Goal: Task Accomplishment & Management: Use online tool/utility

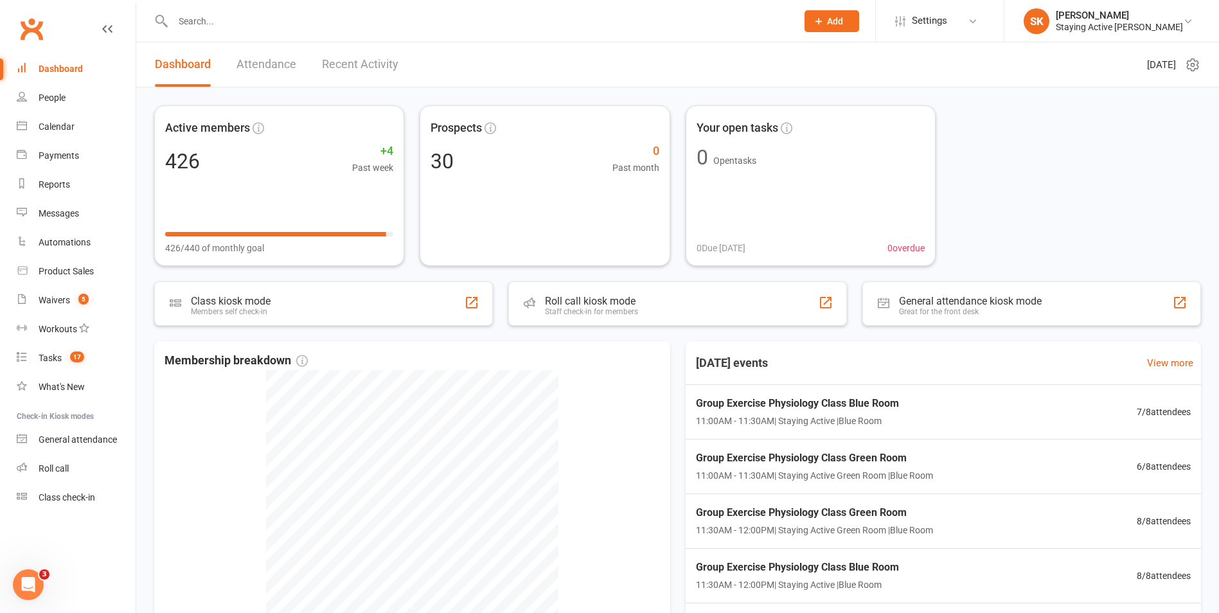
click at [429, 22] on input "text" at bounding box center [478, 21] width 619 height 18
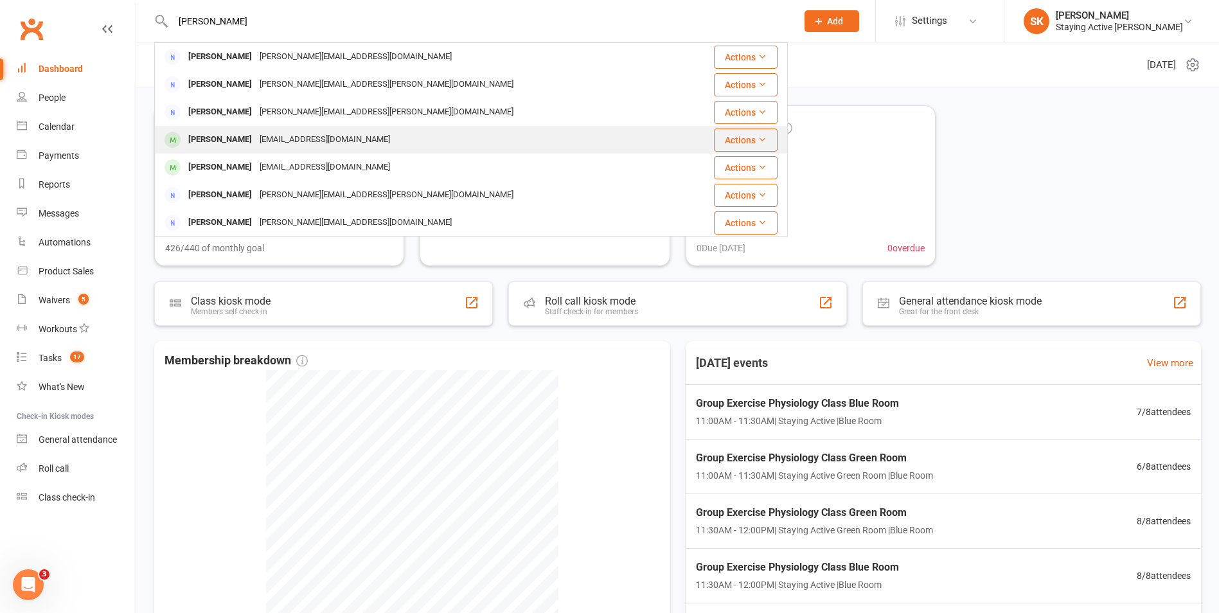
type input "[PERSON_NAME]"
click at [311, 132] on div "[EMAIL_ADDRESS][DOMAIN_NAME]" at bounding box center [325, 139] width 138 height 19
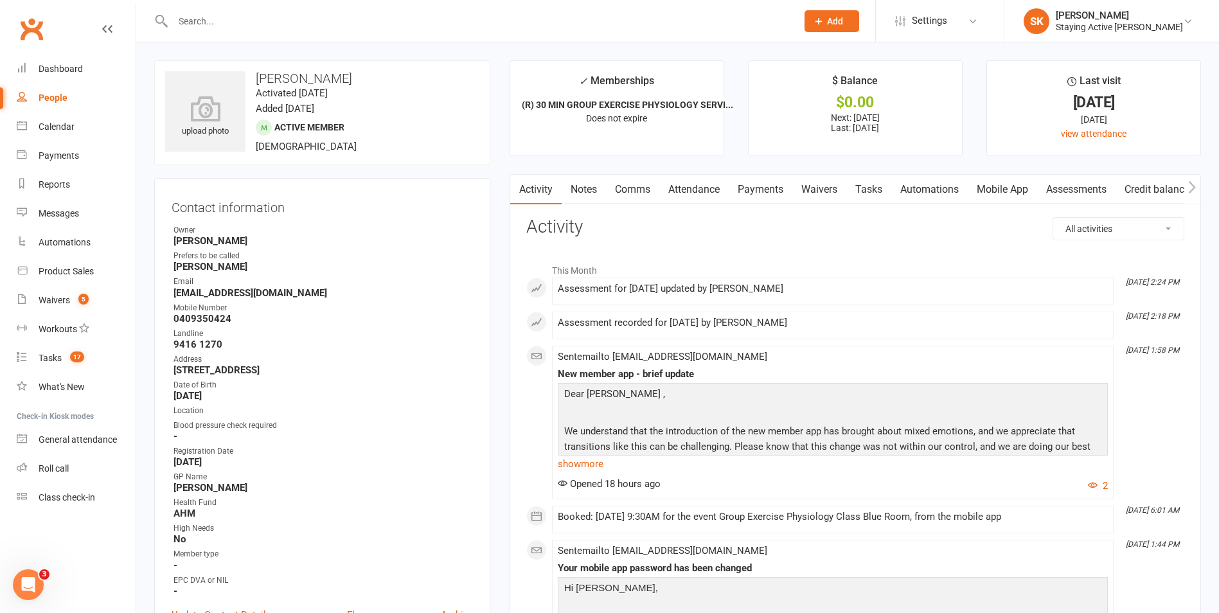
click at [1096, 194] on link "Assessments" at bounding box center [1076, 190] width 78 height 30
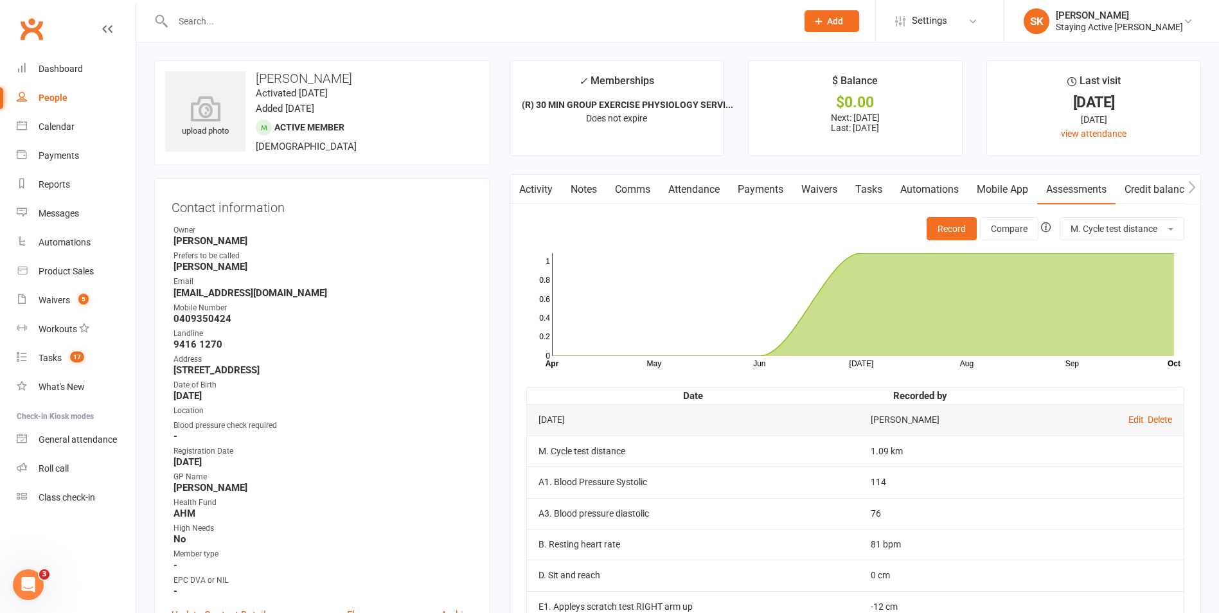
click at [319, 15] on input "text" at bounding box center [478, 21] width 619 height 18
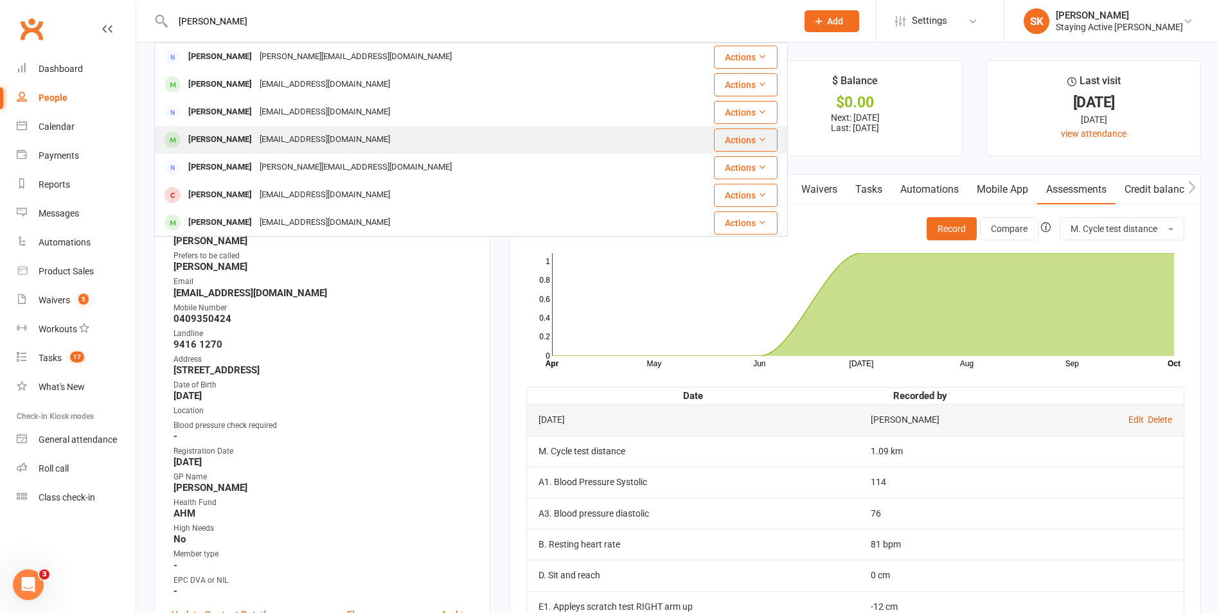
type input "[PERSON_NAME]"
click at [278, 135] on div "[EMAIL_ADDRESS][DOMAIN_NAME]" at bounding box center [325, 139] width 138 height 19
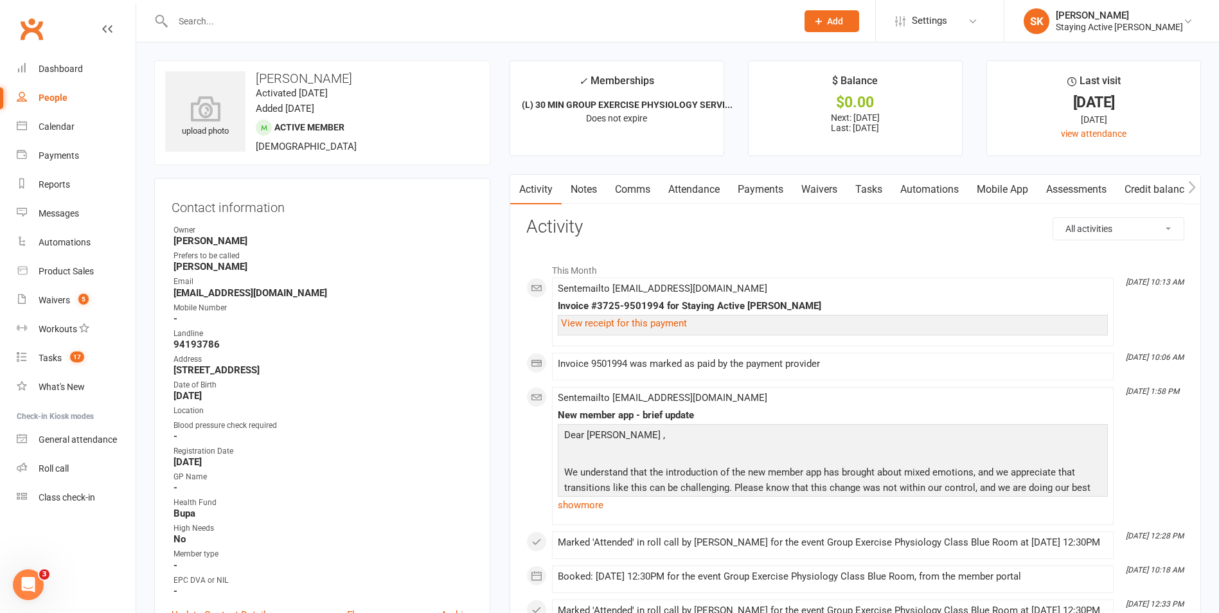
drag, startPoint x: 1105, startPoint y: 195, endPoint x: 1106, endPoint y: 201, distance: 6.5
click at [1105, 195] on link "Assessments" at bounding box center [1076, 190] width 78 height 30
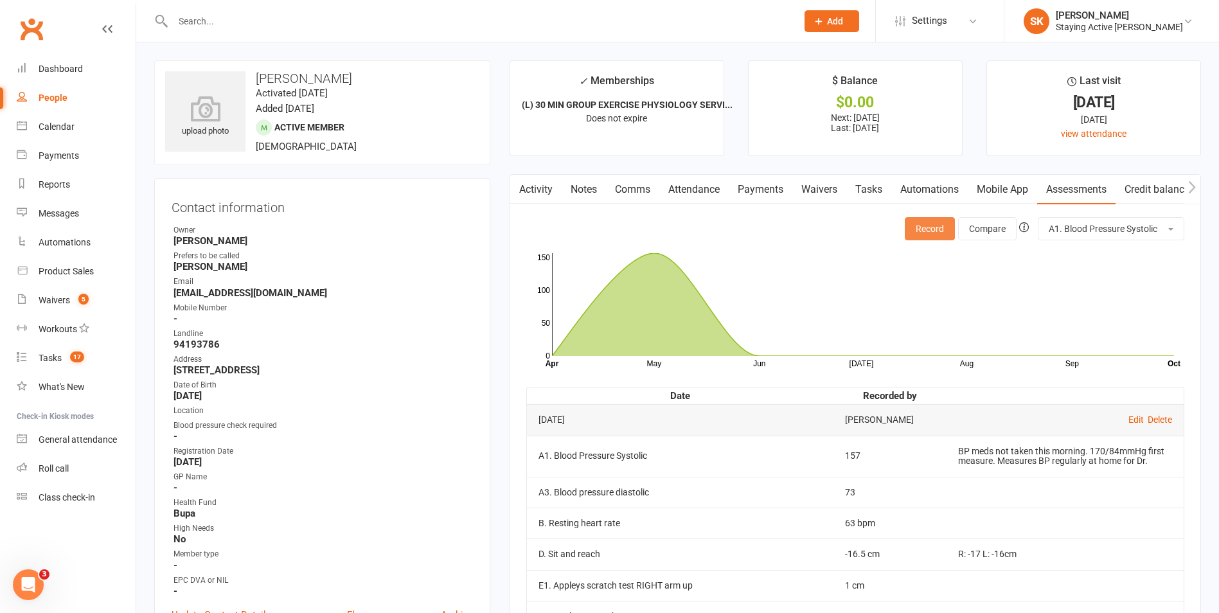
click at [931, 223] on button "Record" at bounding box center [930, 228] width 50 height 23
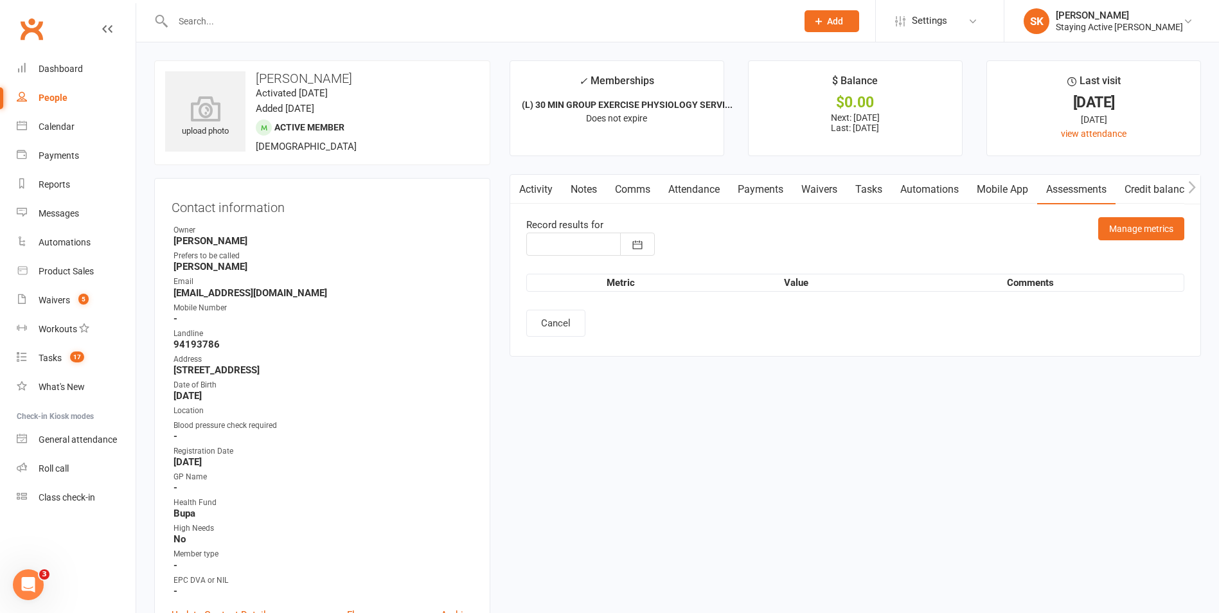
type input "[DATE]"
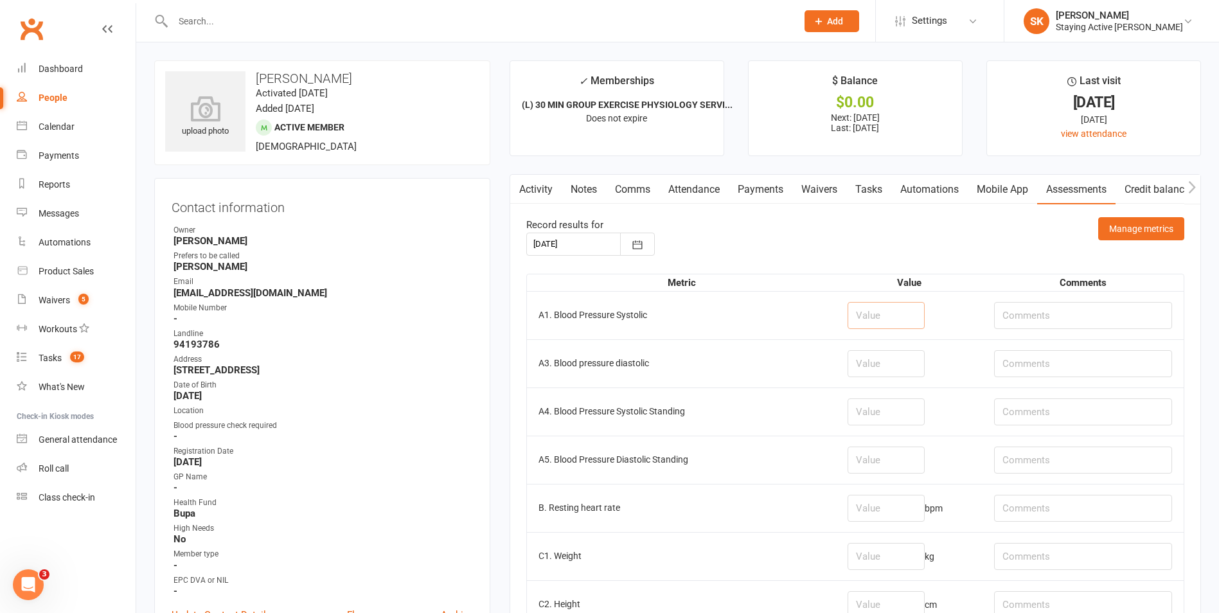
click at [852, 309] on input "number" at bounding box center [886, 315] width 77 height 27
type input "164"
click at [895, 368] on input "number" at bounding box center [886, 363] width 77 height 27
type input "88"
click at [870, 511] on input "number" at bounding box center [886, 508] width 77 height 27
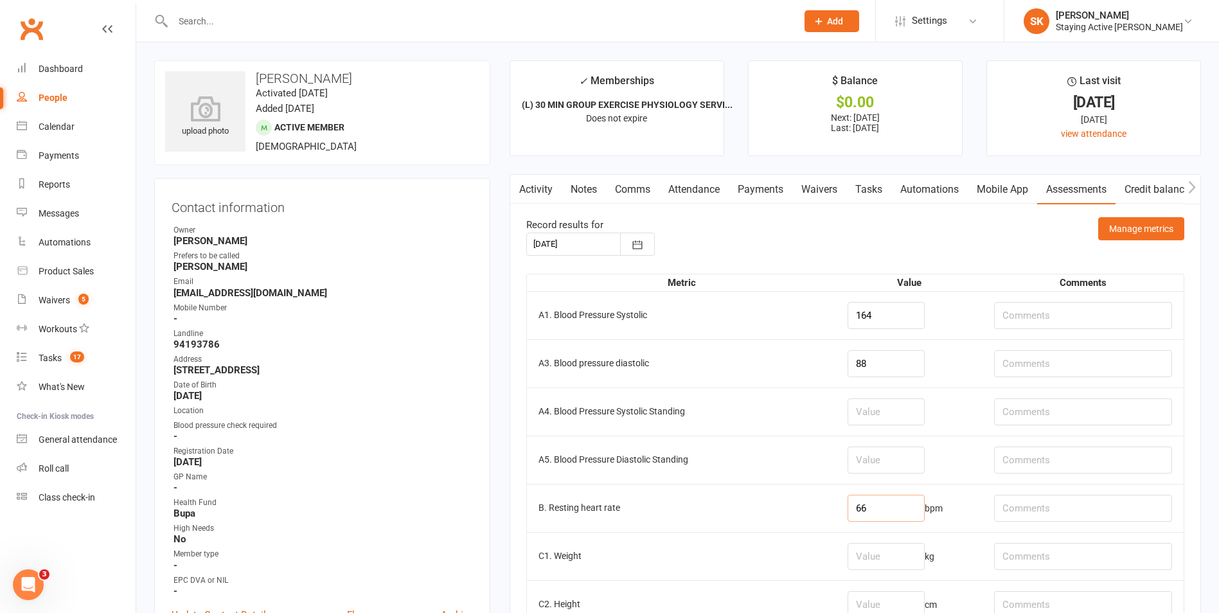
type input "66"
click at [871, 319] on input "164" at bounding box center [886, 315] width 77 height 27
type input "143"
click at [864, 361] on input "88" at bounding box center [886, 363] width 77 height 27
type input "8"
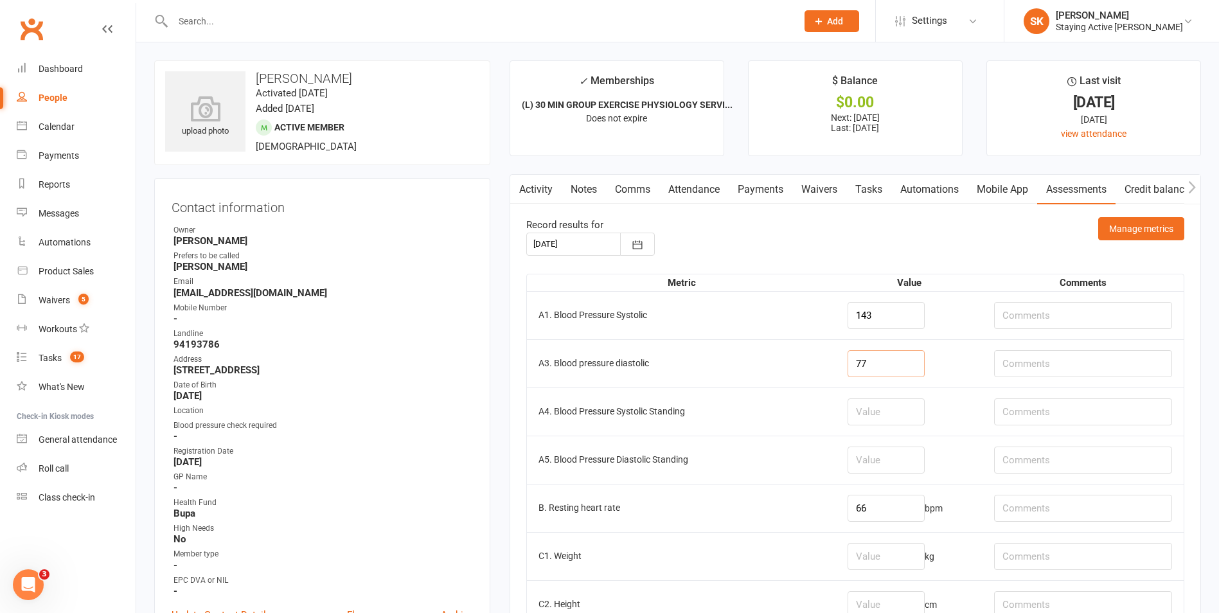
scroll to position [129, 0]
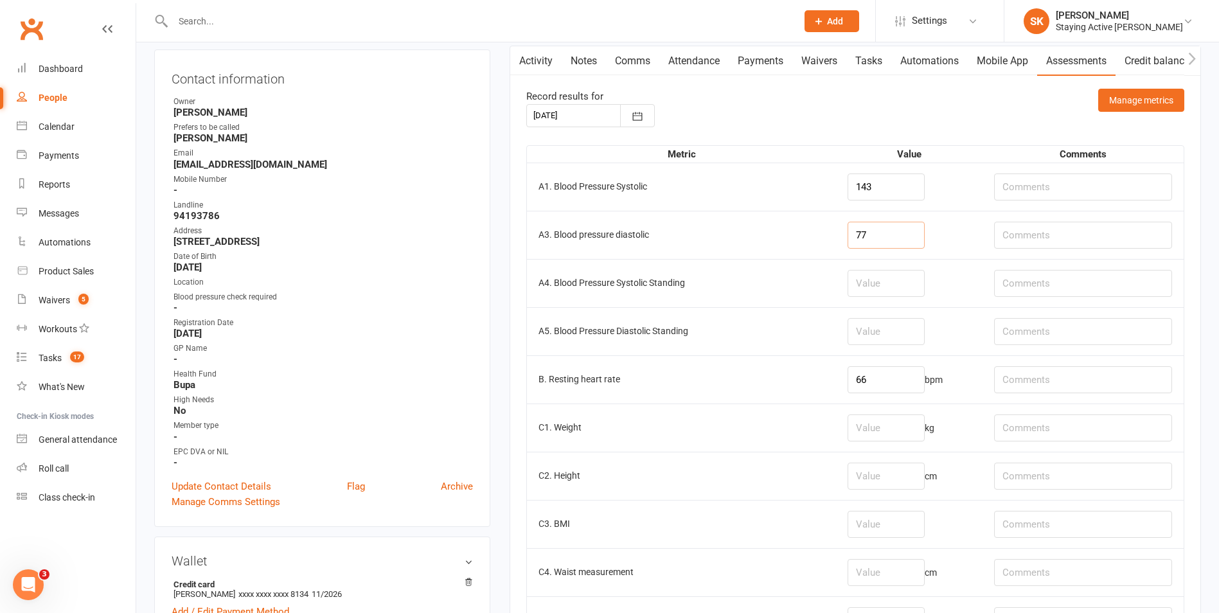
type input "77"
click at [876, 418] on input "number" at bounding box center [886, 428] width 77 height 27
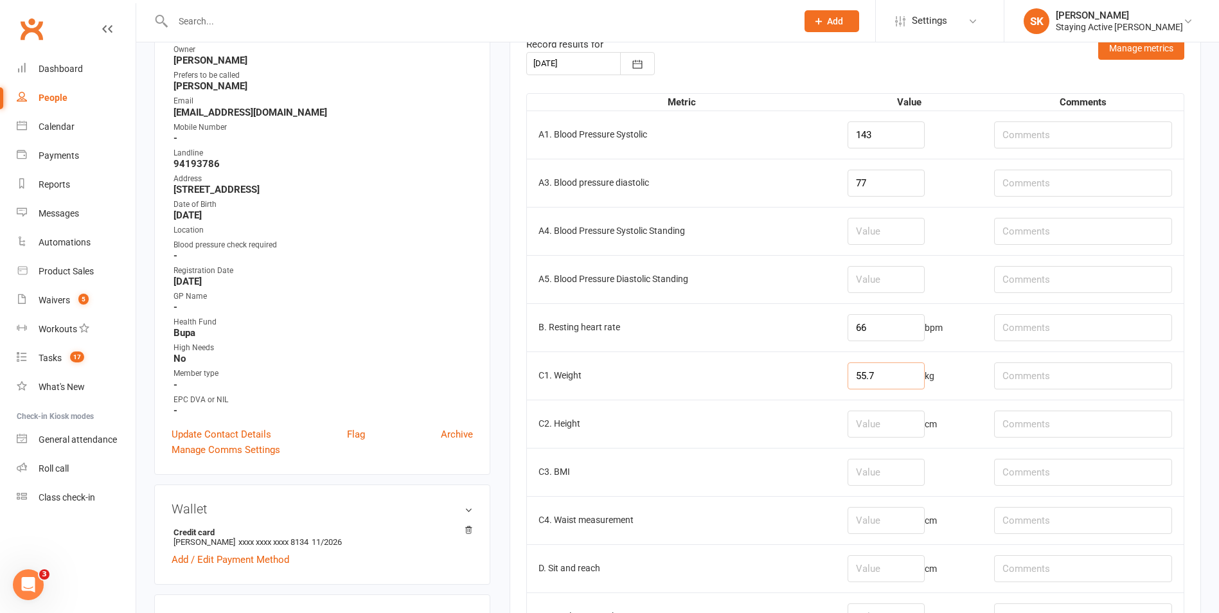
scroll to position [257, 0]
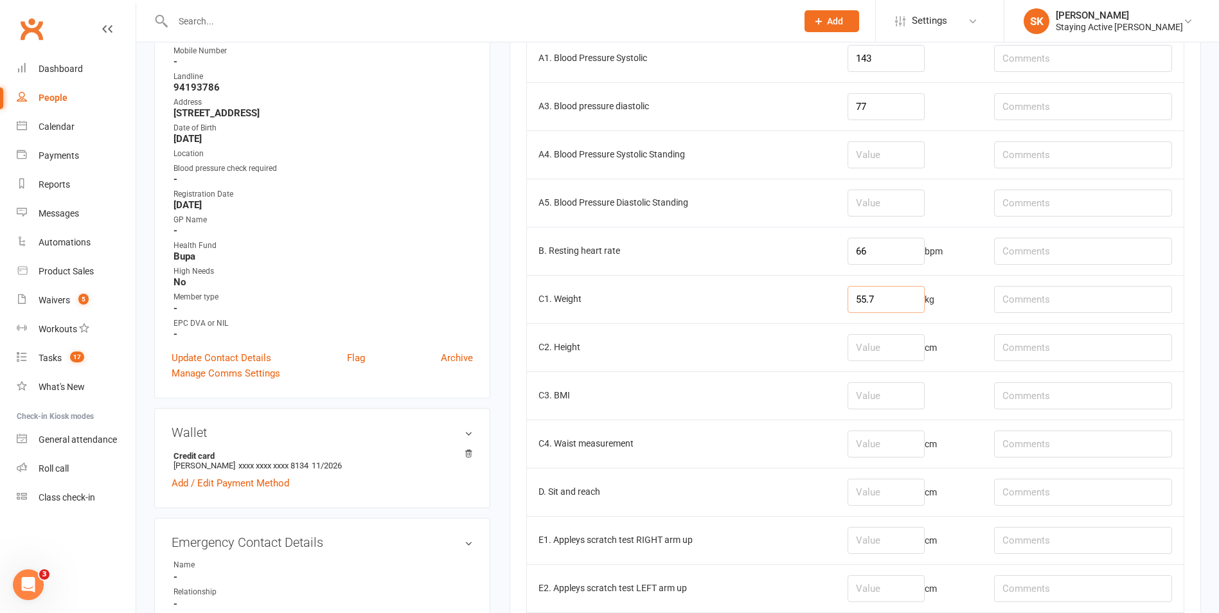
type input "55.7"
click at [866, 483] on input "number" at bounding box center [886, 492] width 77 height 27
type input "-16"
click at [852, 548] on input "number" at bounding box center [886, 540] width 77 height 27
type input "2"
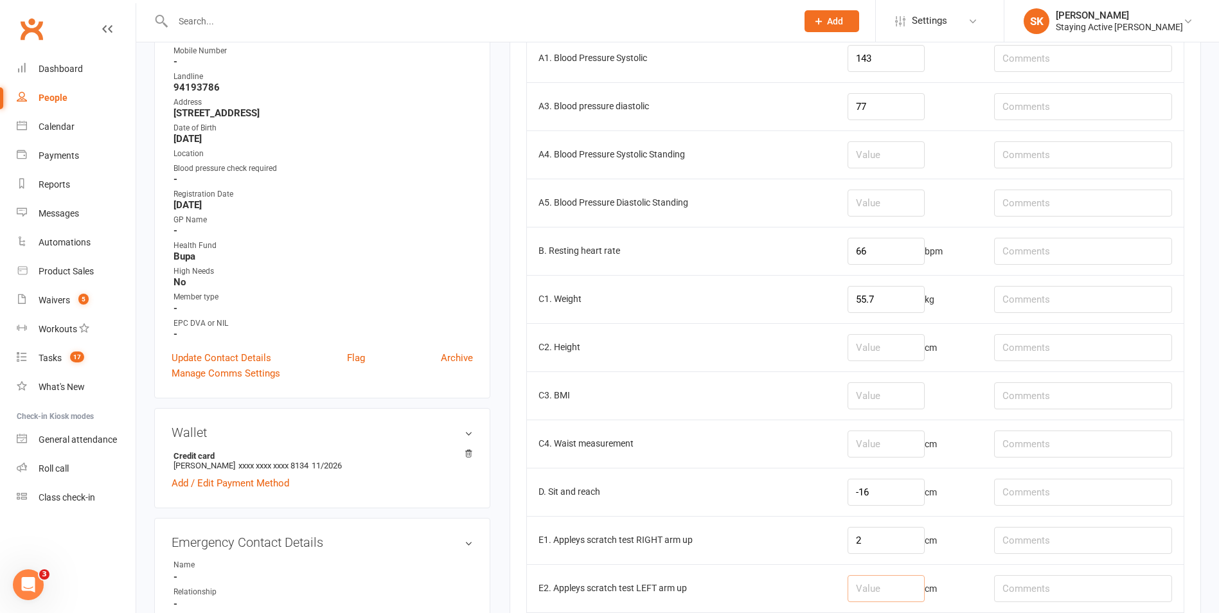
click at [870, 593] on input "number" at bounding box center [886, 588] width 77 height 27
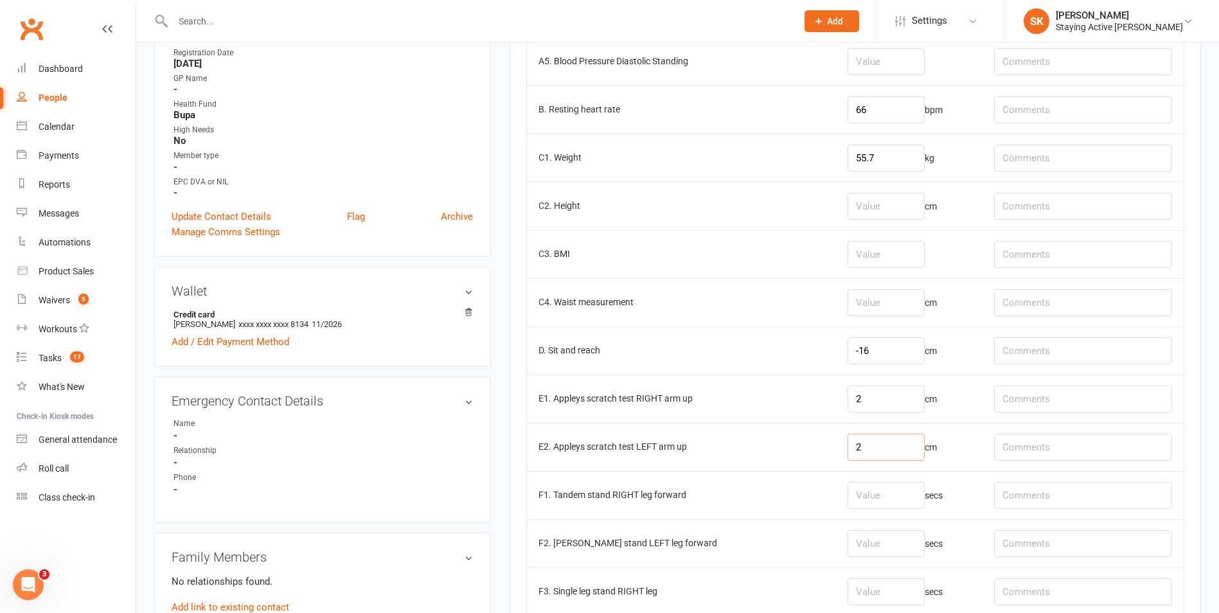
scroll to position [450, 0]
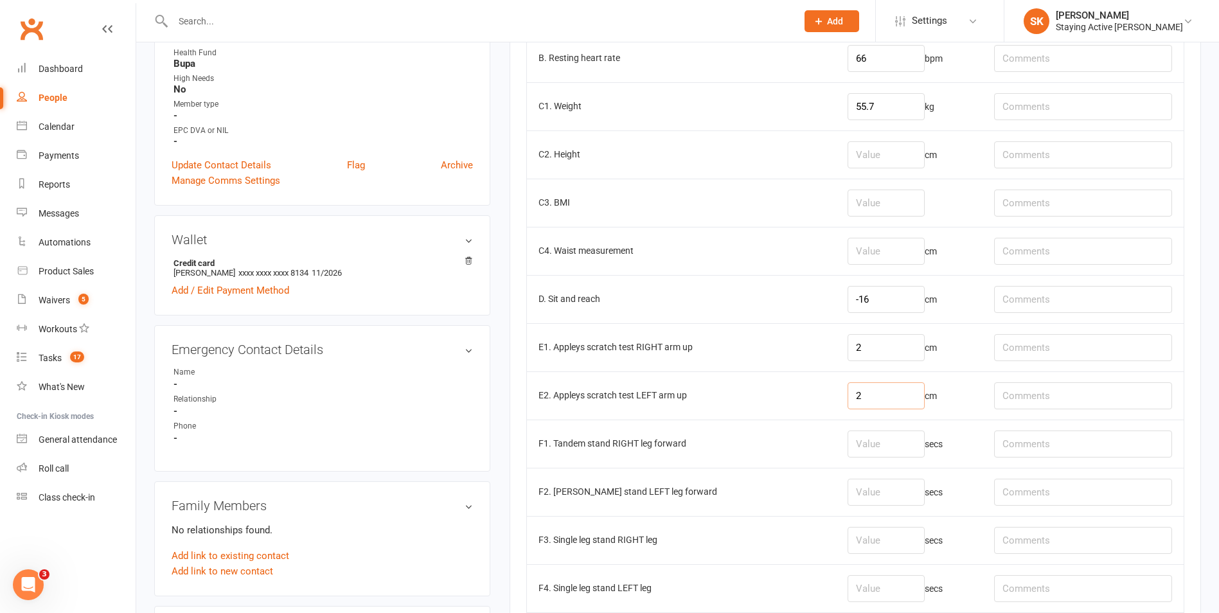
type input "2"
drag, startPoint x: 863, startPoint y: 442, endPoint x: 875, endPoint y: 430, distance: 17.3
click at [863, 441] on input "number" at bounding box center [886, 444] width 77 height 27
type input "30"
click at [891, 498] on input "number" at bounding box center [886, 492] width 77 height 27
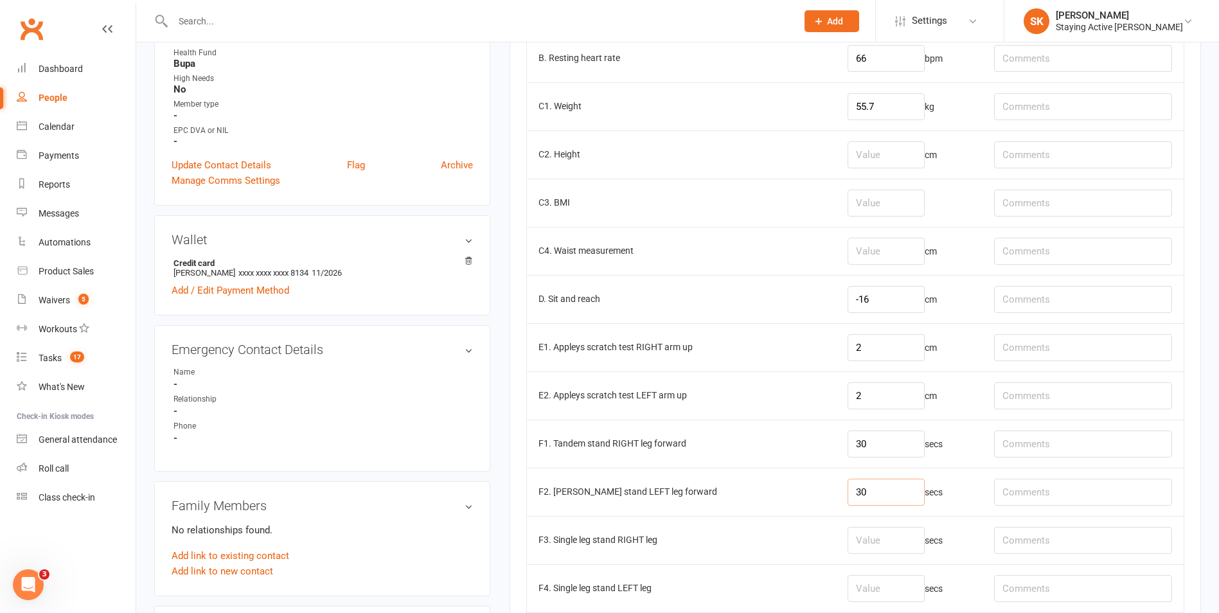
type input "30"
click at [1070, 492] on input "text" at bounding box center [1083, 492] width 178 height 27
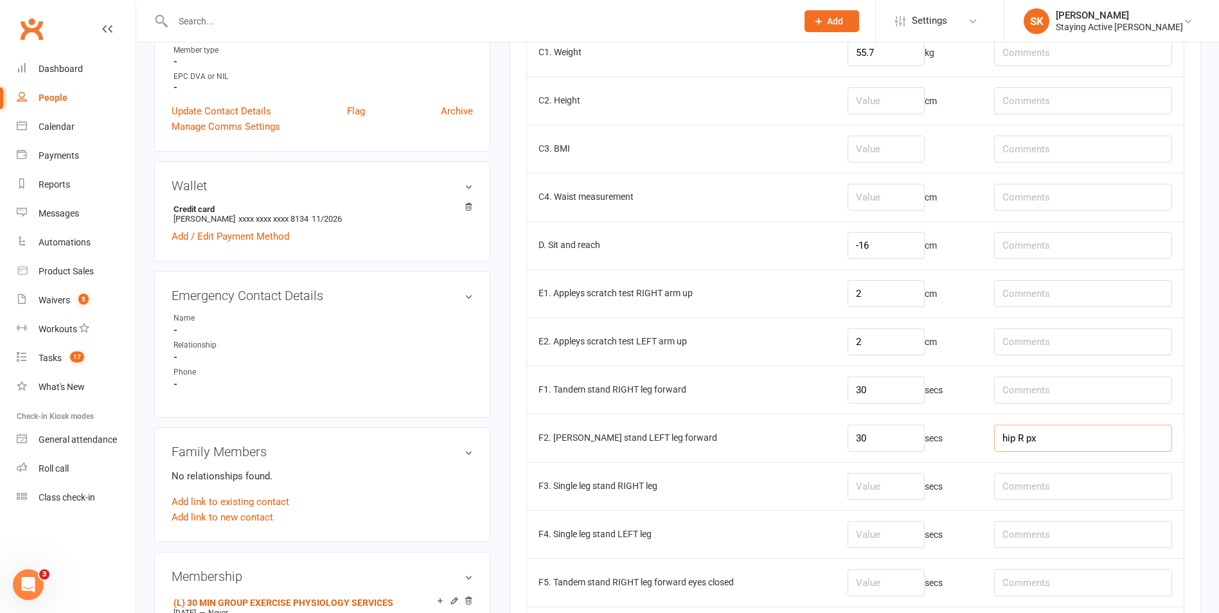
scroll to position [578, 0]
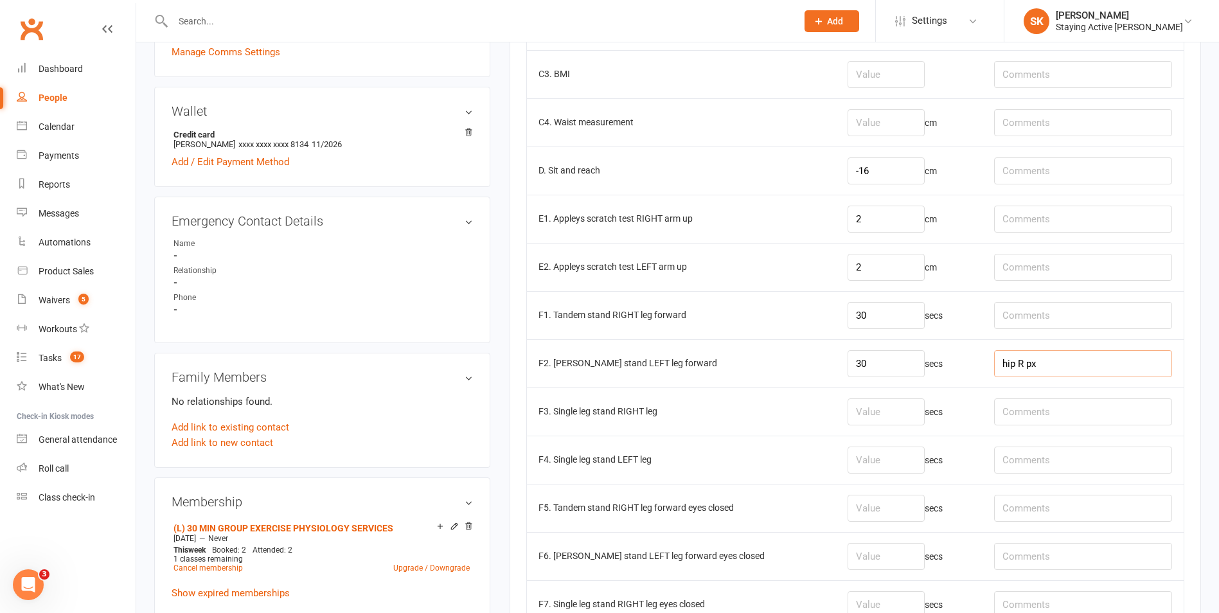
type input "hip R px"
click at [877, 411] on input "number" at bounding box center [886, 411] width 77 height 27
type input "15.44"
click at [850, 453] on input "number" at bounding box center [886, 460] width 77 height 27
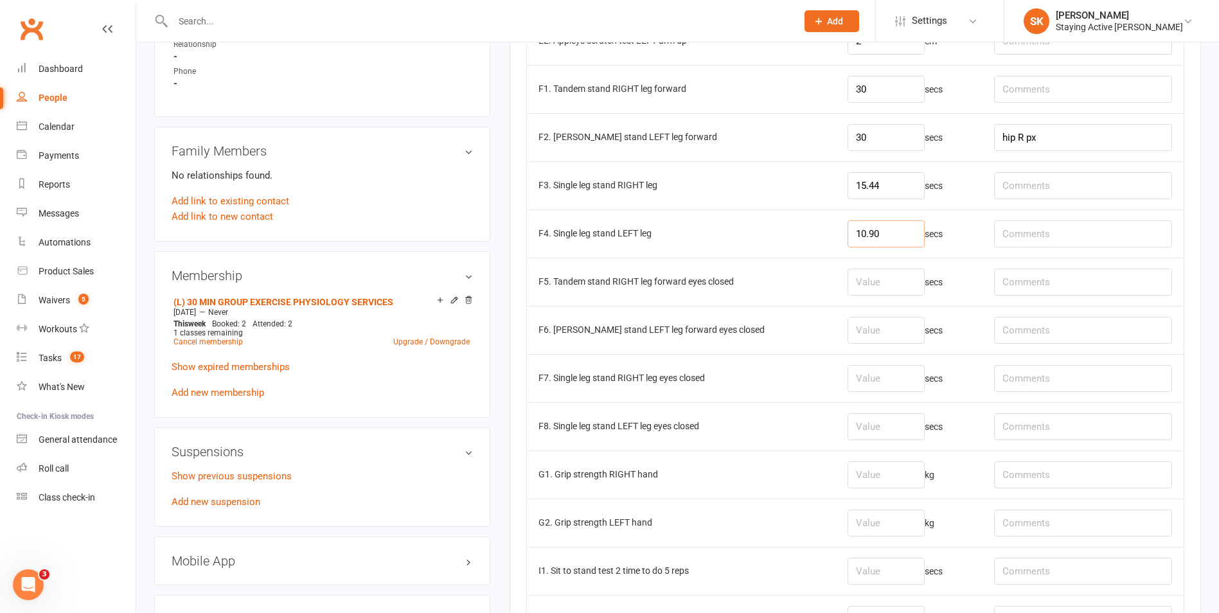
scroll to position [836, 0]
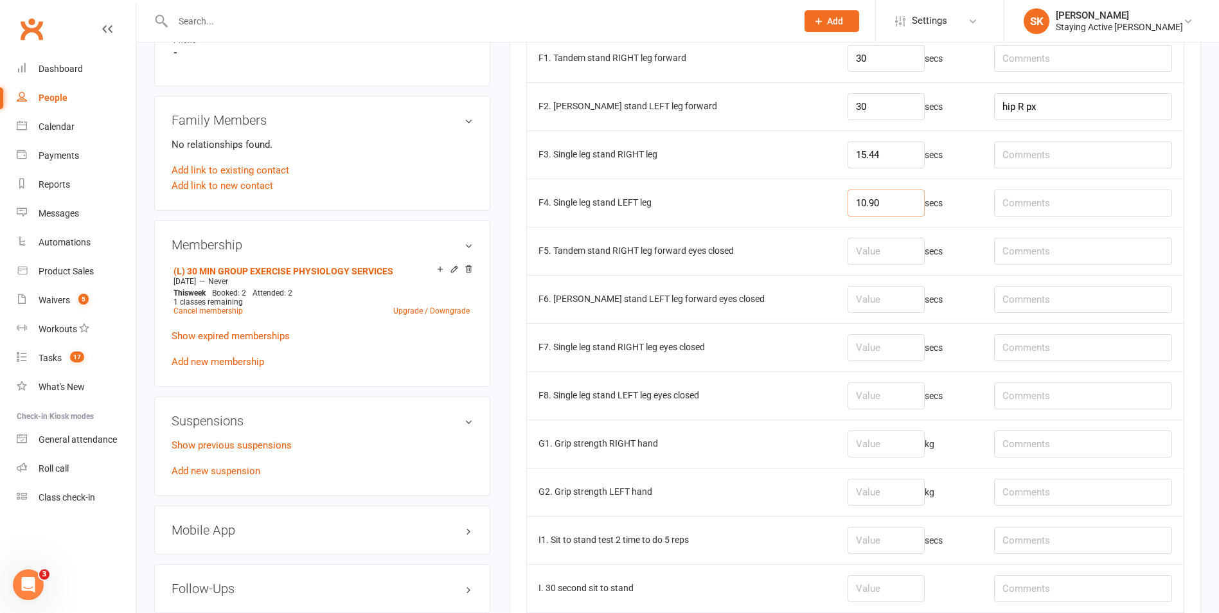
type input "10.90"
click at [862, 498] on input "number" at bounding box center [886, 492] width 77 height 27
type input "15.7"
click at [859, 431] on input "number" at bounding box center [886, 444] width 77 height 27
type input "12.1"
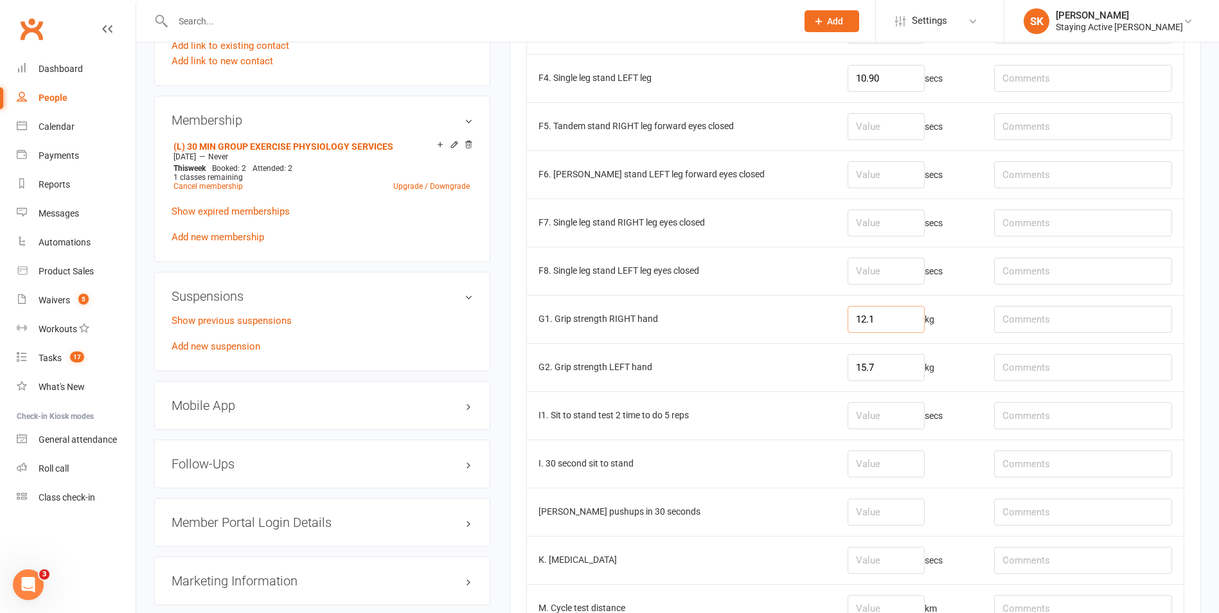
scroll to position [964, 0]
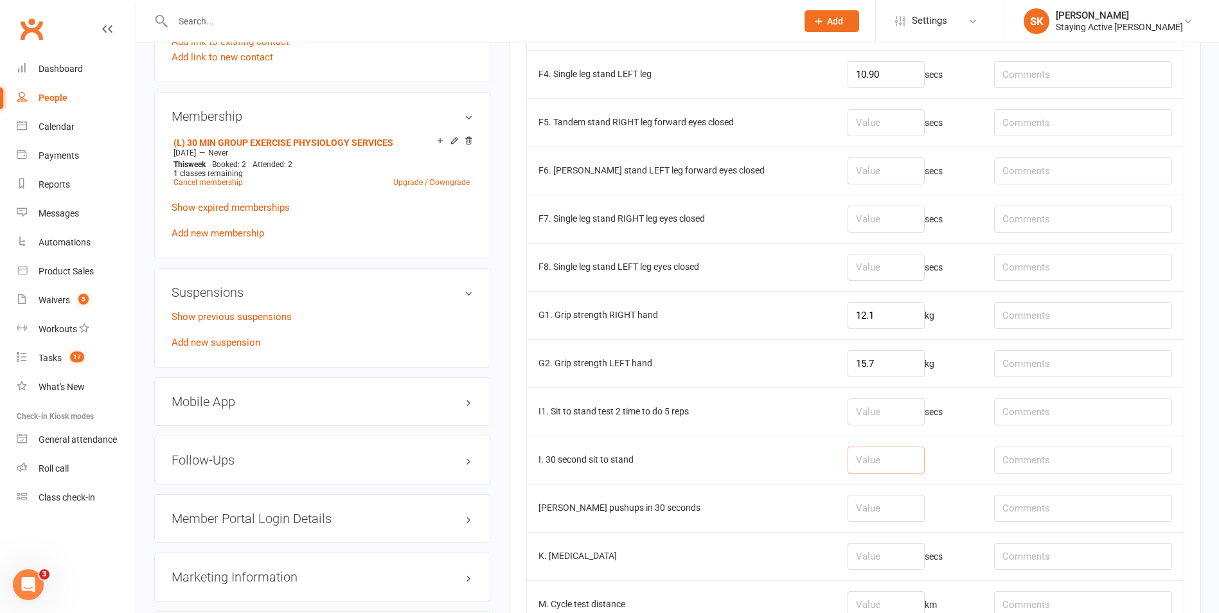
drag, startPoint x: 845, startPoint y: 458, endPoint x: 830, endPoint y: 430, distance: 31.9
click at [836, 438] on td at bounding box center [909, 460] width 147 height 48
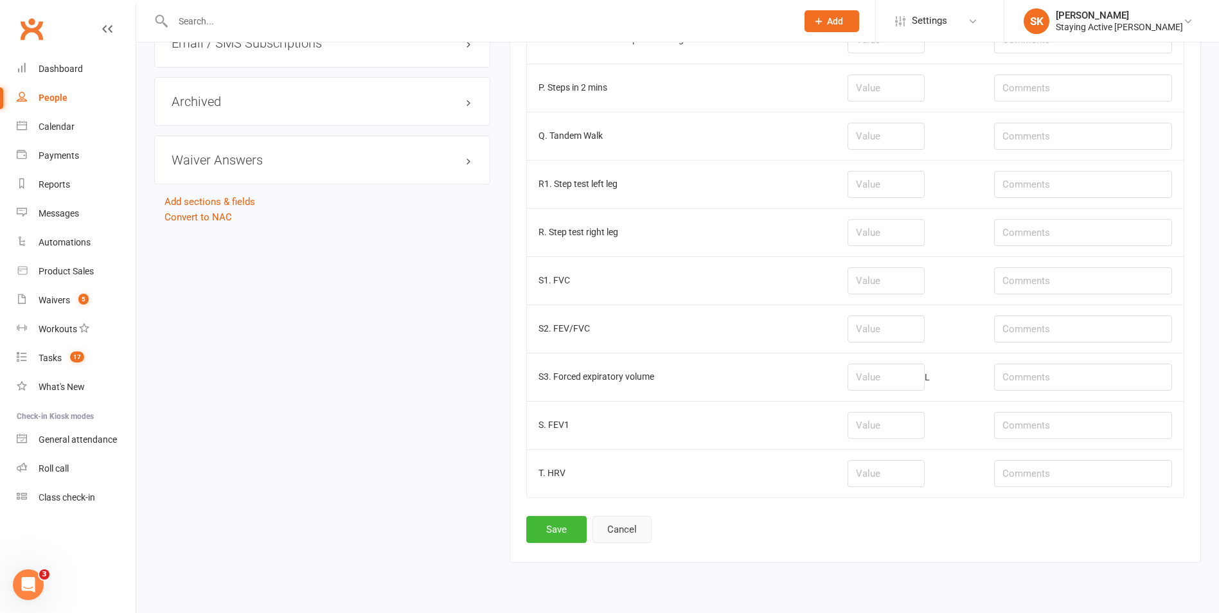
scroll to position [1705, 0]
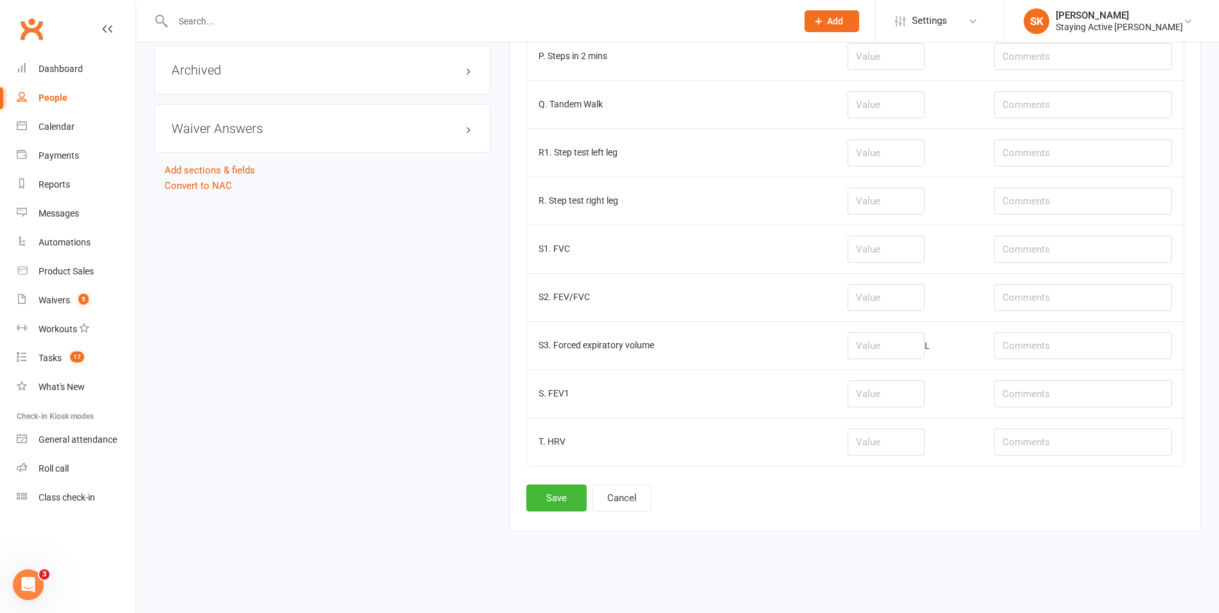
type input "11"
click at [555, 504] on button "Save" at bounding box center [556, 498] width 60 height 27
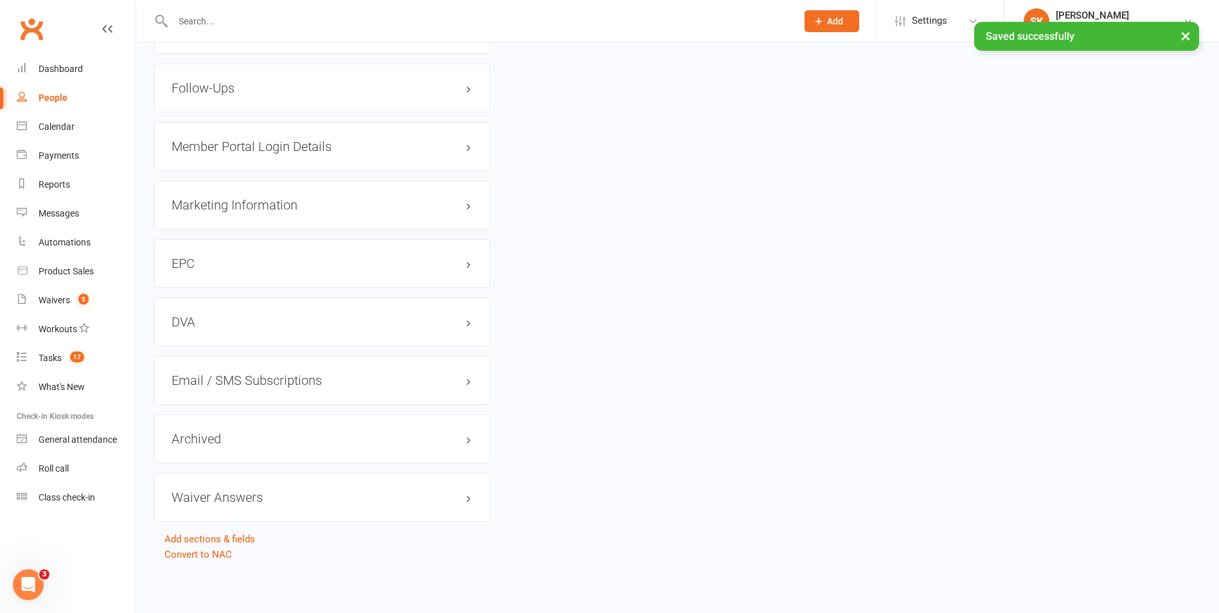
scroll to position [0, 0]
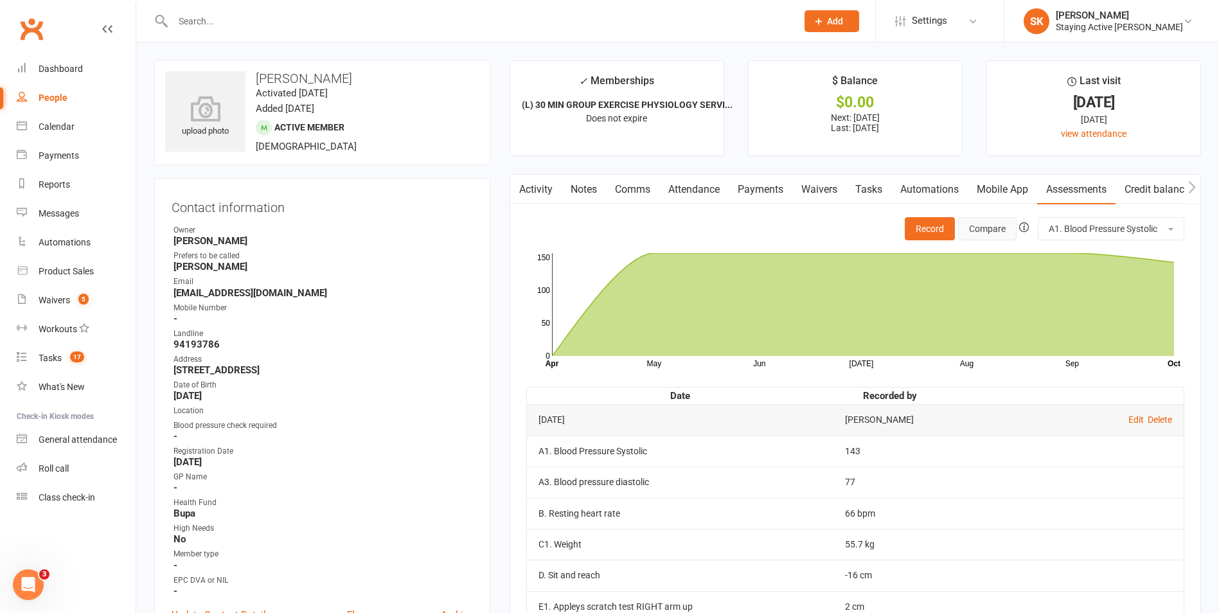
click at [1007, 235] on button "Compare" at bounding box center [987, 228] width 58 height 23
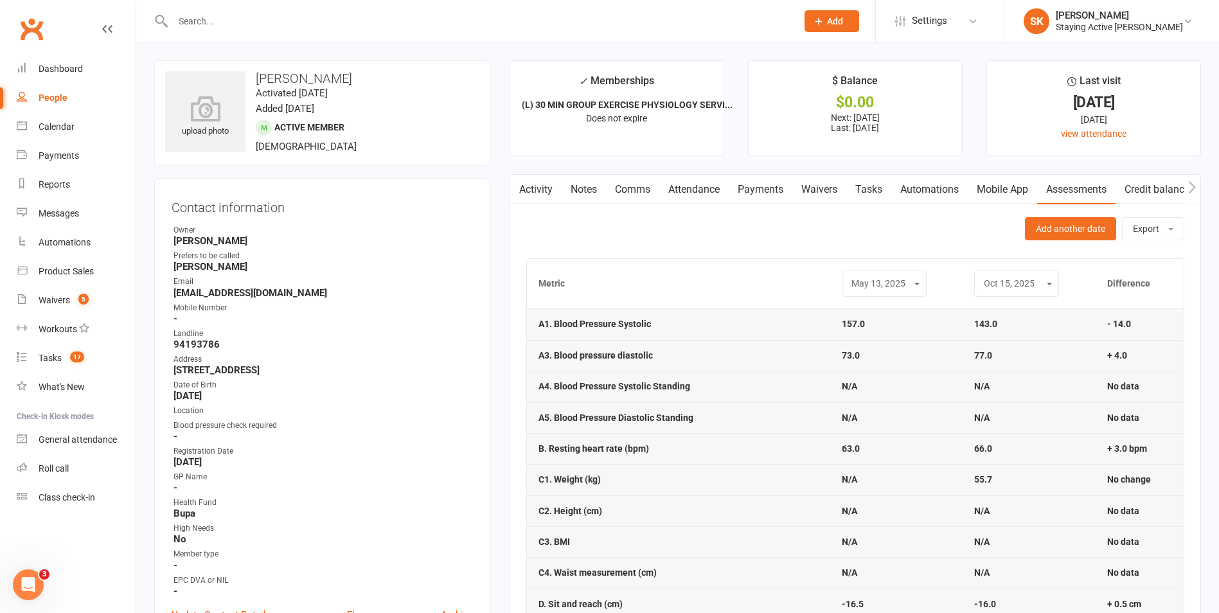
click at [897, 289] on select "[DATE] [DATE] [DATE] [DATE] [DATE] [DATE] [DATE] [DATE] [DATE] [DATE] [DATE] [D…" at bounding box center [884, 283] width 68 height 15
click at [850, 276] on select "[DATE] [DATE] [DATE] [DATE] [DATE] [DATE] [DATE] [DATE] [DATE] [DATE] [DATE] [D…" at bounding box center [884, 283] width 68 height 15
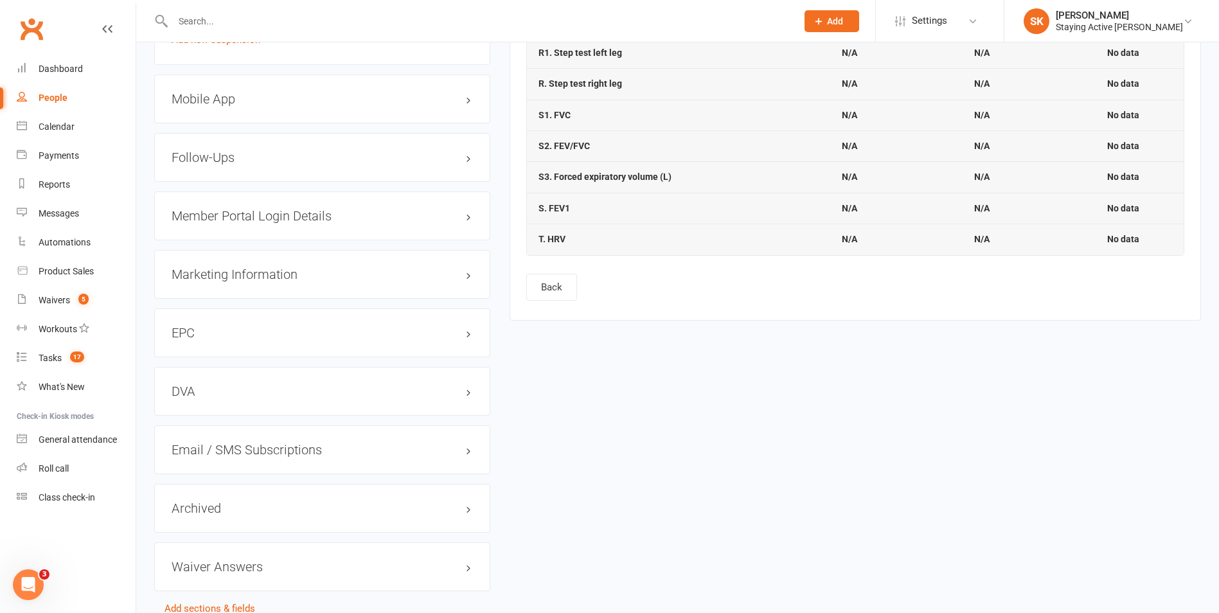
scroll to position [1336, 0]
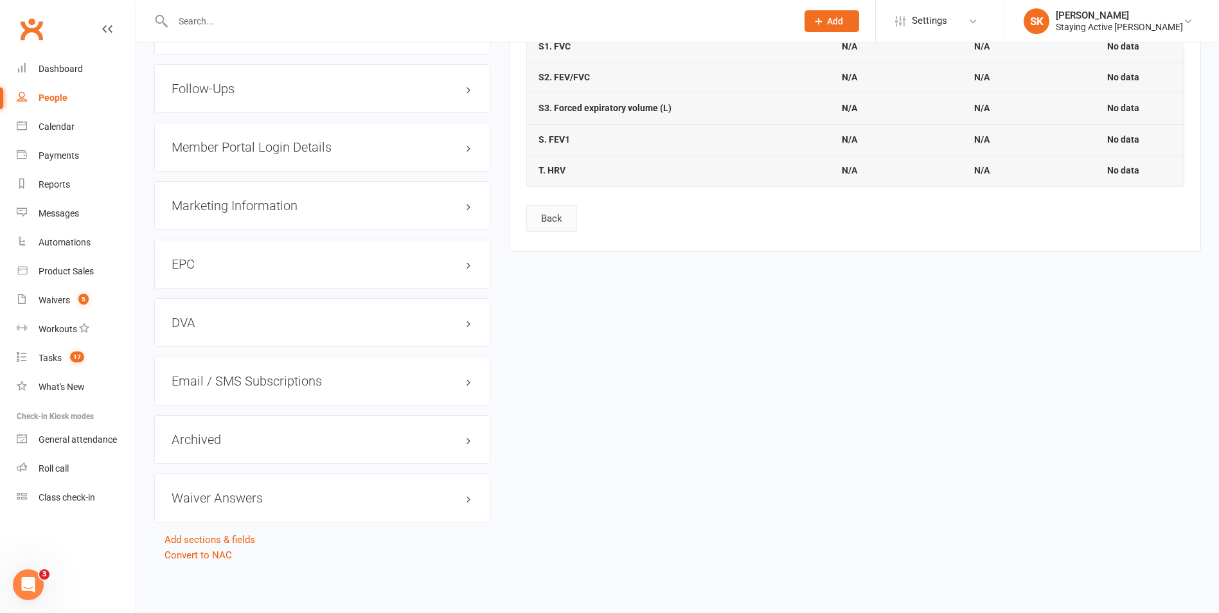
click at [542, 219] on button "Back" at bounding box center [551, 218] width 51 height 27
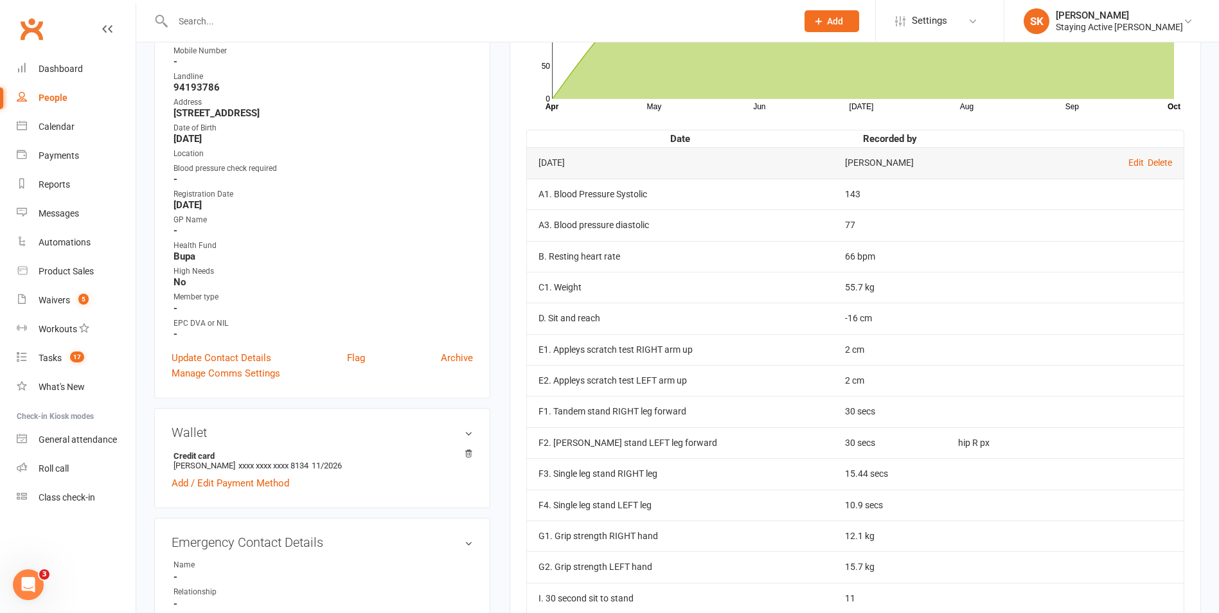
scroll to position [0, 0]
